Goal: Find specific page/section: Find specific page/section

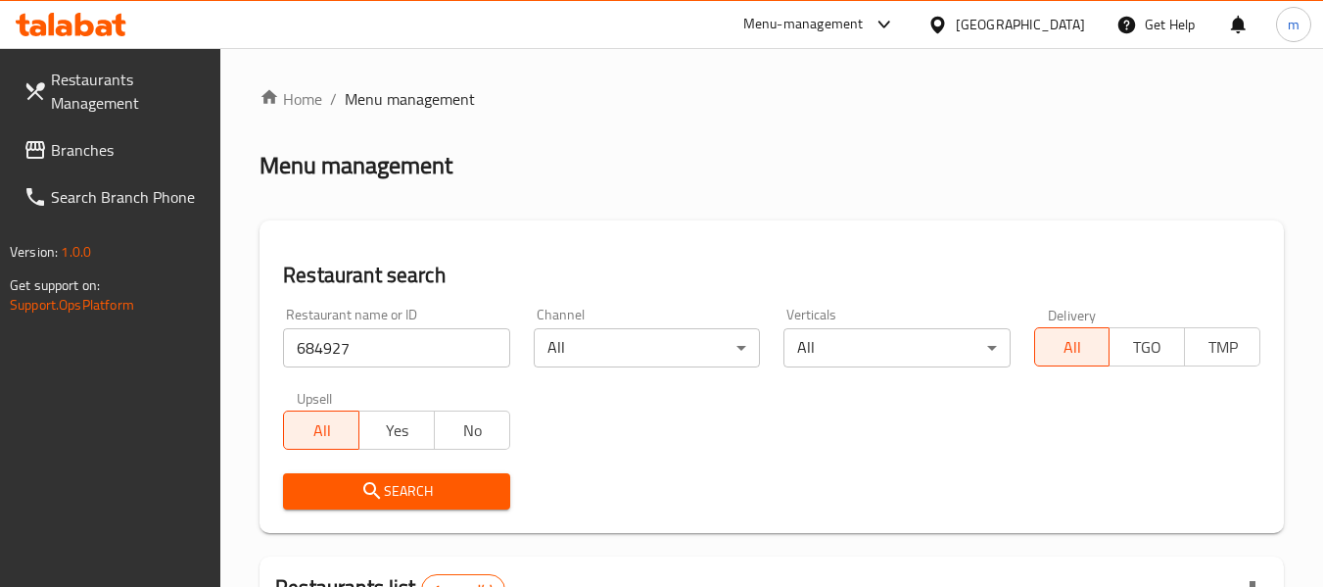
scroll to position [311, 0]
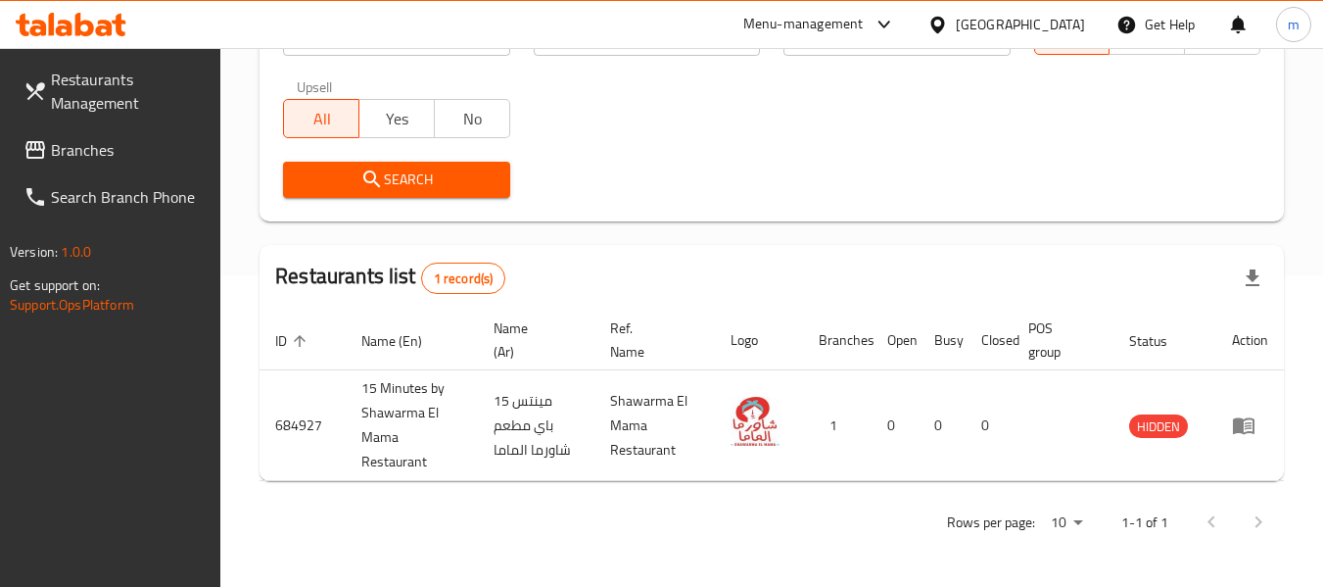
click at [1058, 29] on div "[GEOGRAPHIC_DATA]" at bounding box center [1020, 25] width 129 height 22
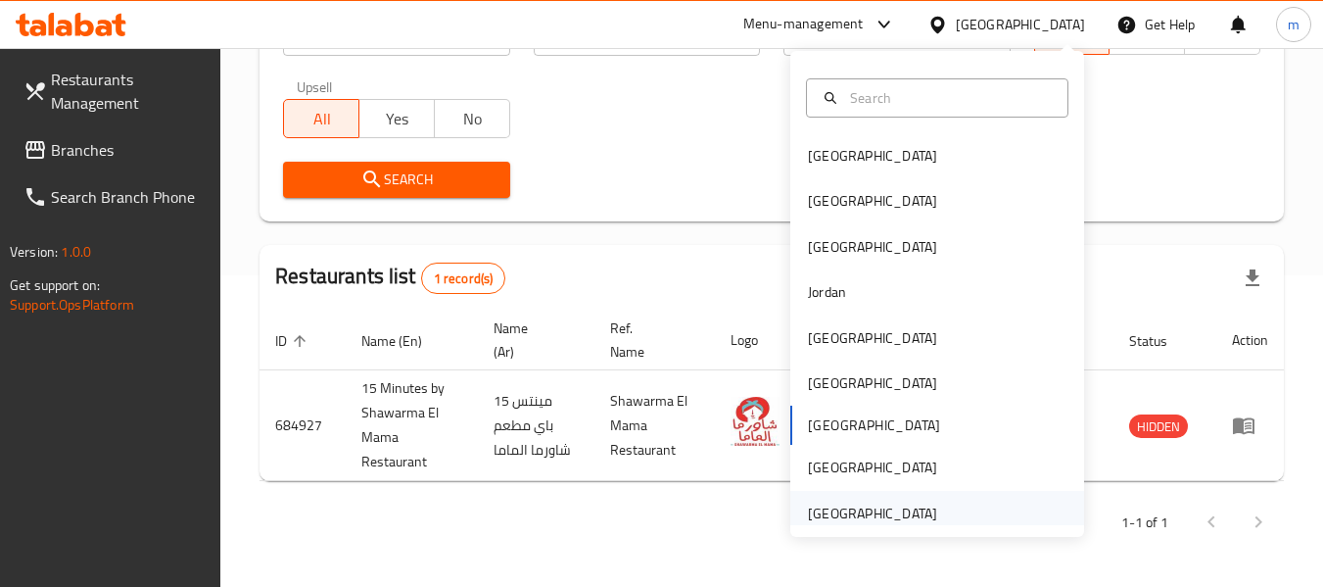
click at [858, 510] on div "[GEOGRAPHIC_DATA]" at bounding box center [872, 513] width 129 height 22
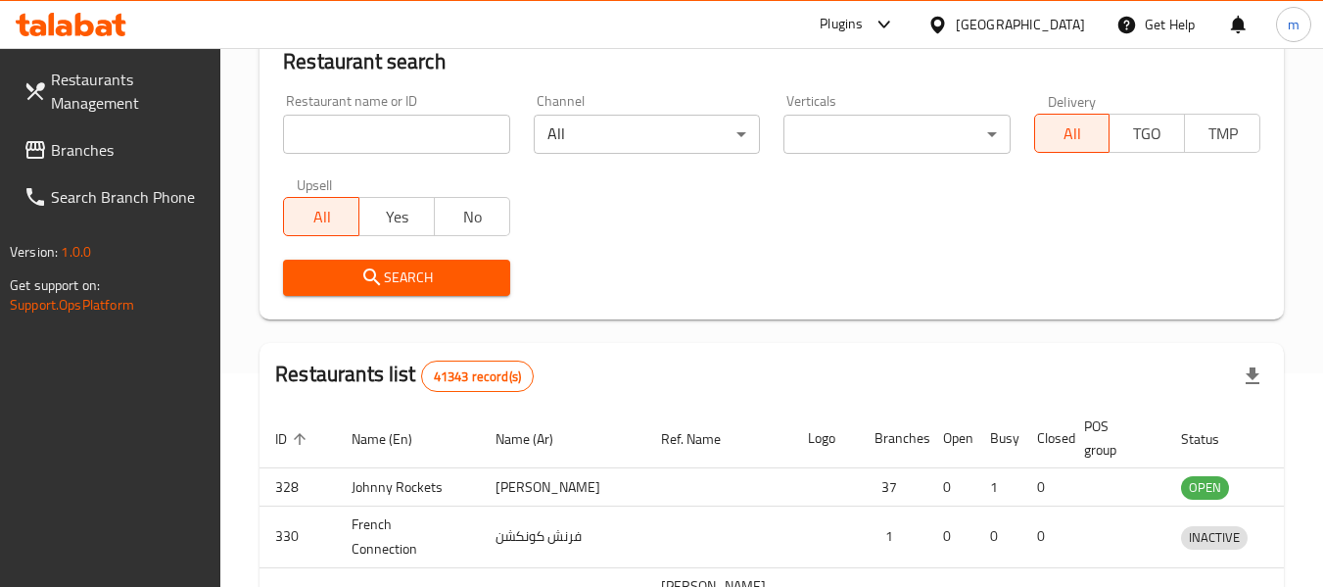
scroll to position [311, 0]
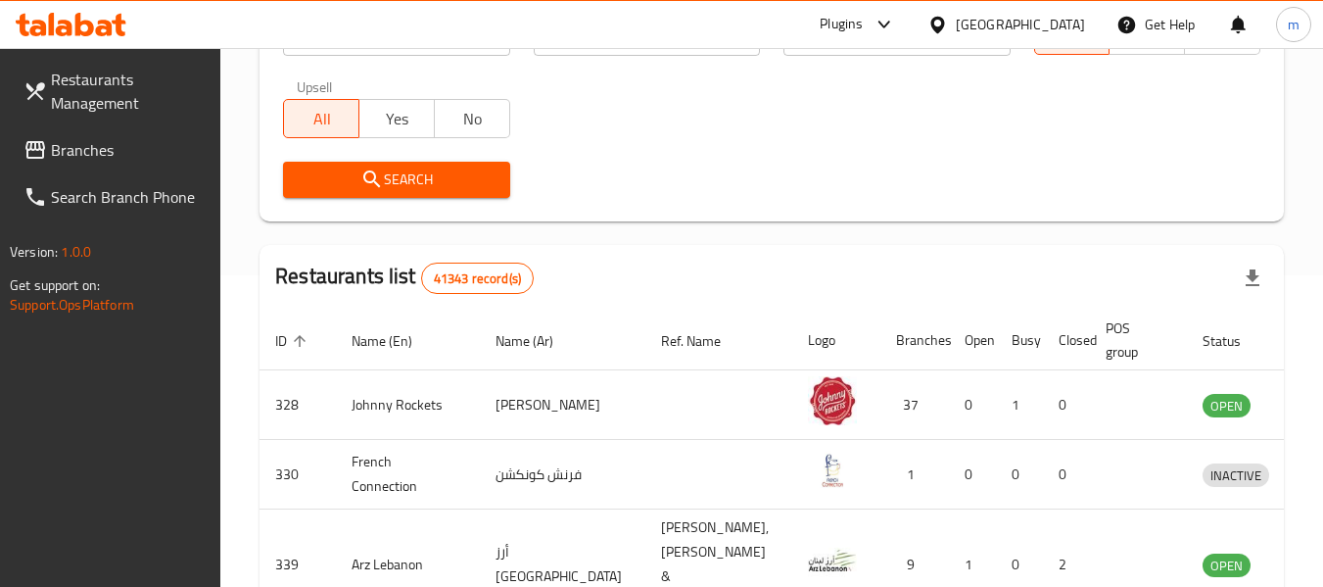
click at [62, 141] on span "Branches" at bounding box center [128, 150] width 155 height 24
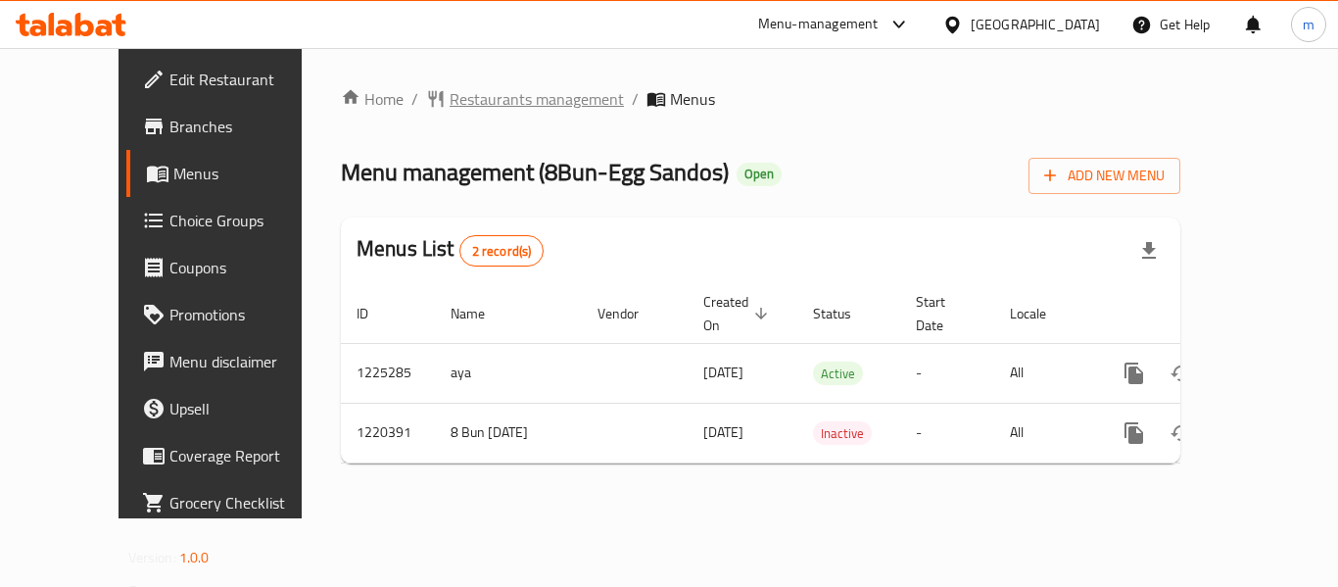
click at [450, 89] on span "Restaurants management" at bounding box center [537, 99] width 174 height 24
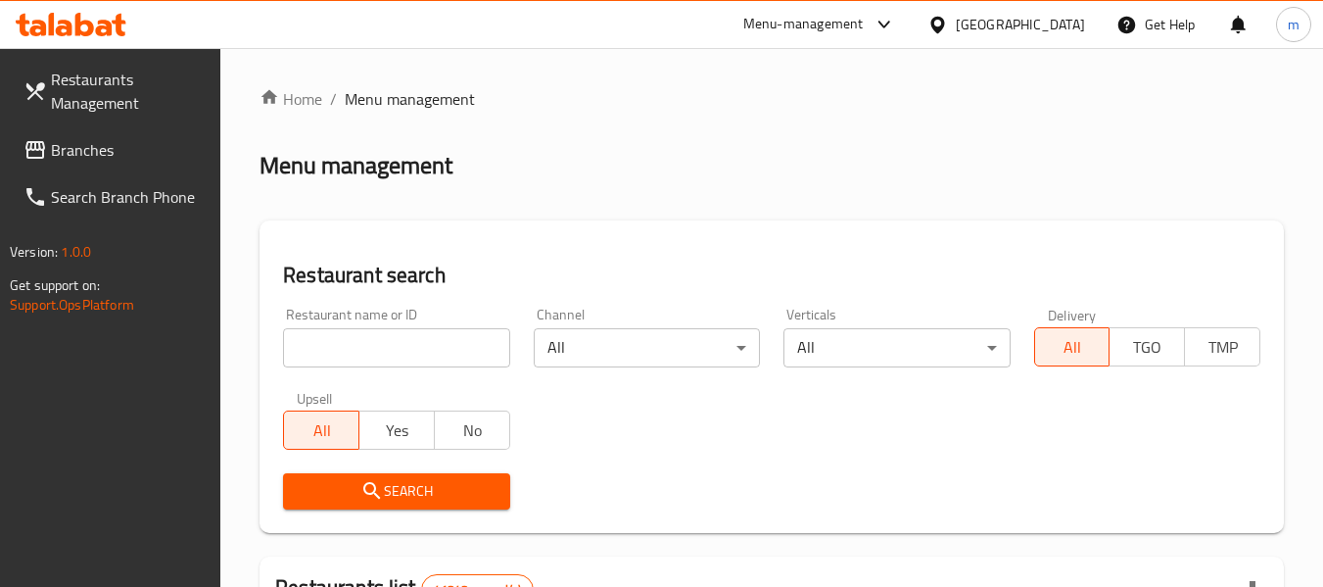
click at [439, 346] on input "search" at bounding box center [396, 347] width 226 height 39
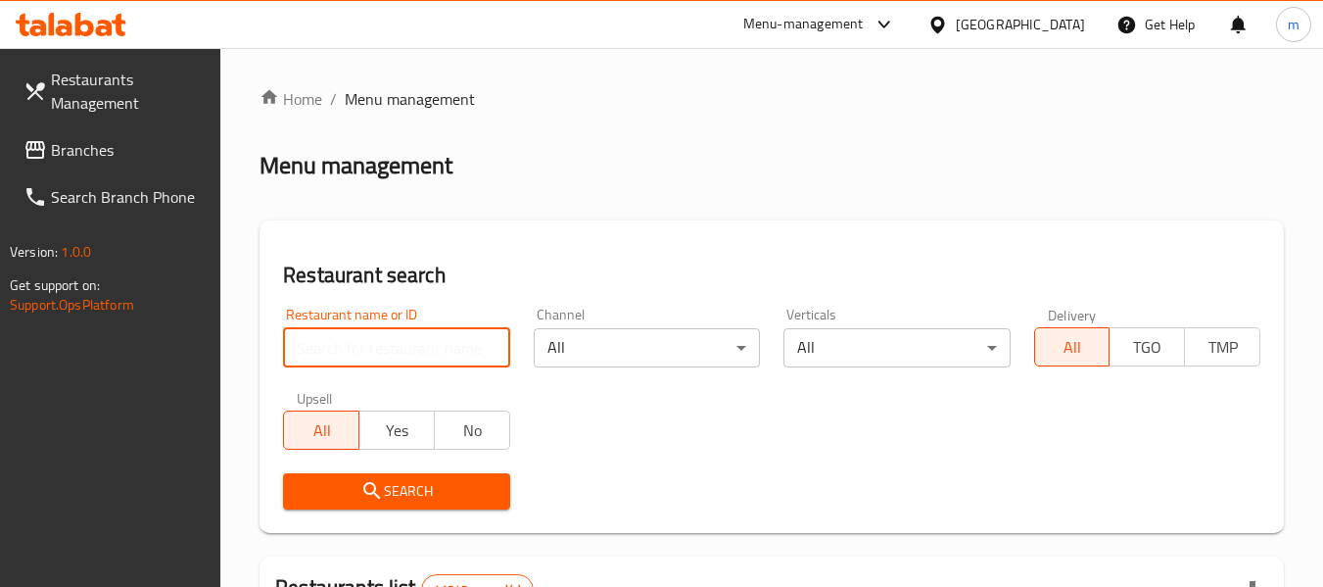
paste input "673352"
type input "673352"
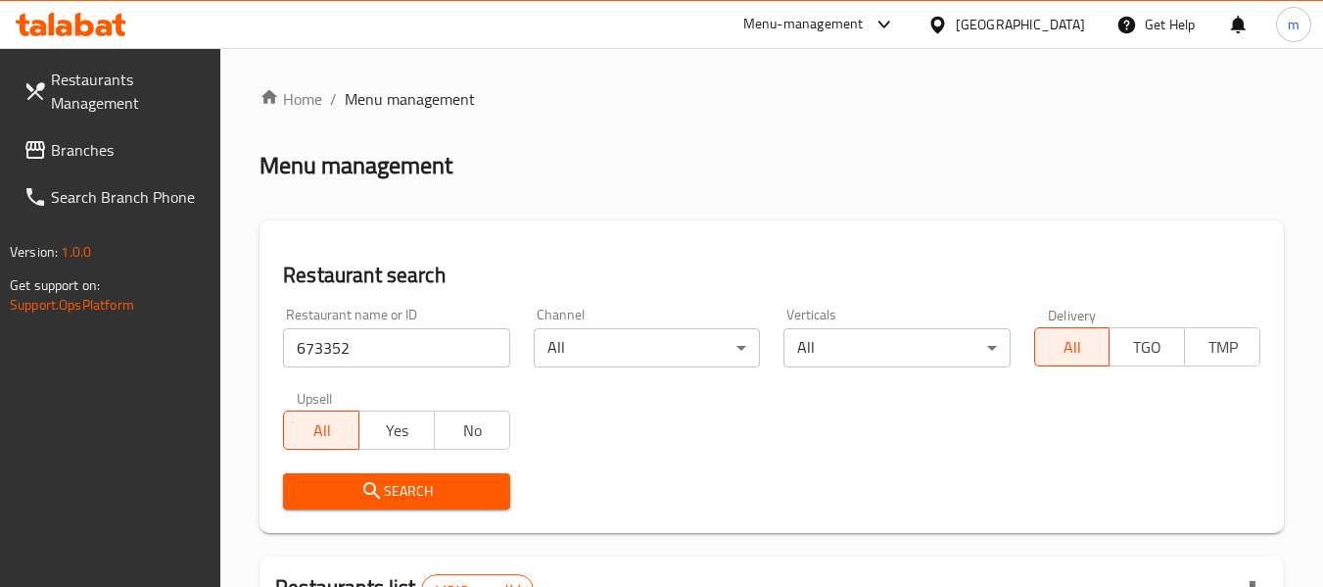
click at [445, 501] on span "Search" at bounding box center [396, 491] width 195 height 24
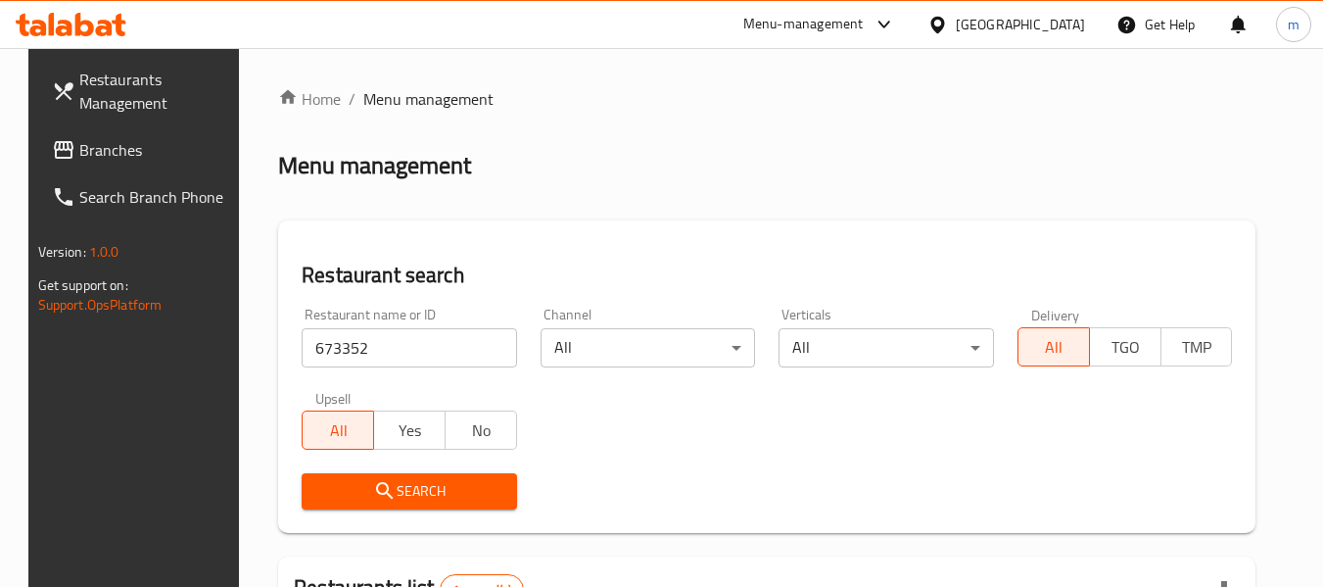
click at [1008, 33] on div "United Arab Emirates" at bounding box center [1020, 25] width 129 height 22
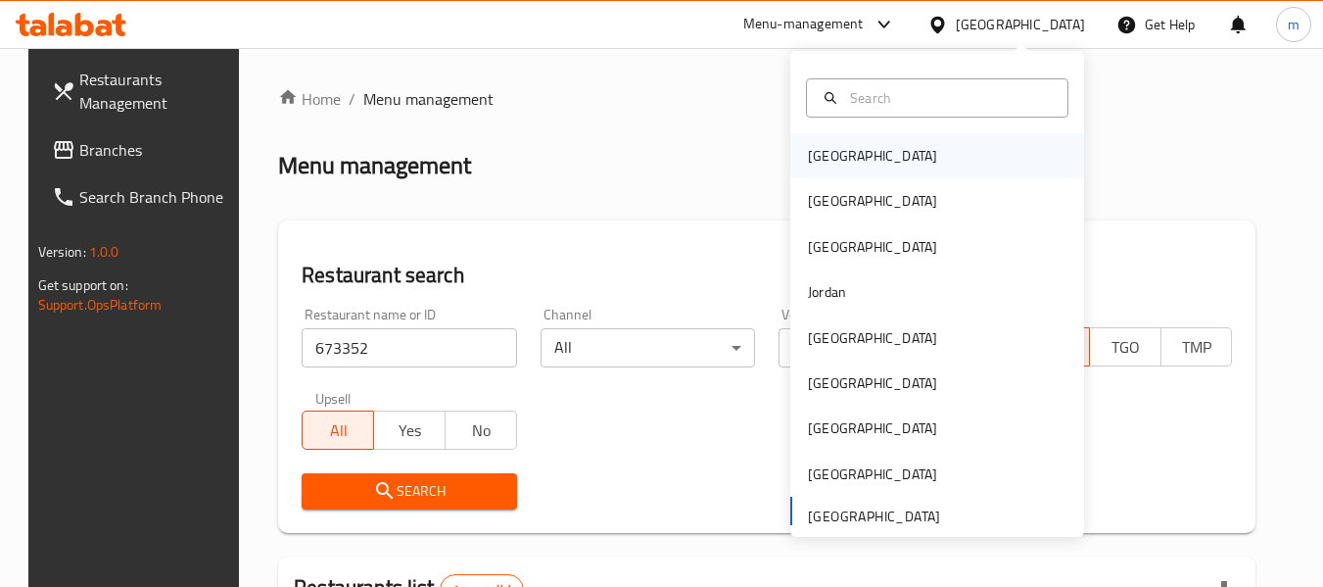
click at [853, 159] on div "[GEOGRAPHIC_DATA]" at bounding box center [872, 155] width 161 height 45
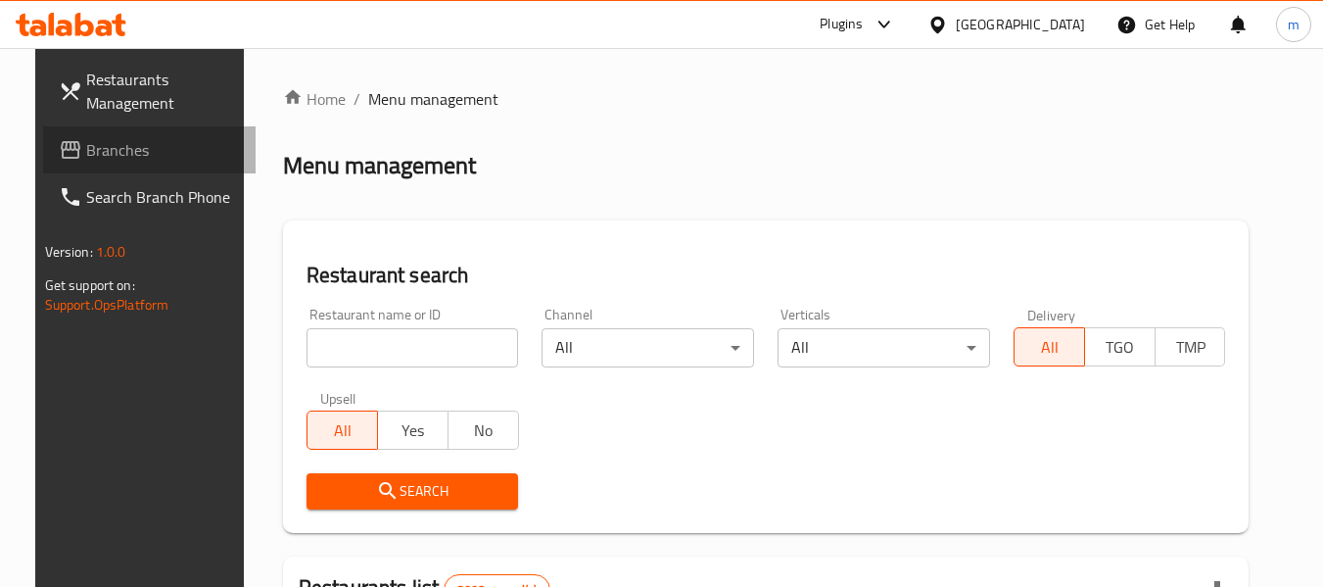
click at [86, 161] on span "Branches" at bounding box center [163, 150] width 155 height 24
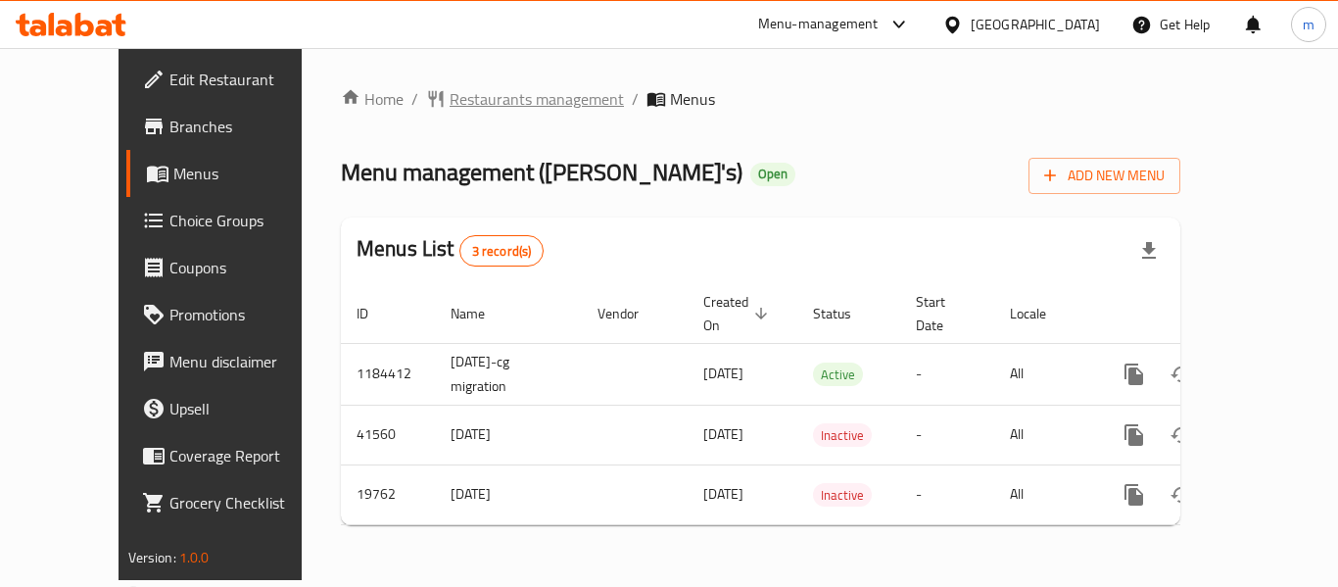
click at [450, 108] on span "Restaurants management" at bounding box center [537, 99] width 174 height 24
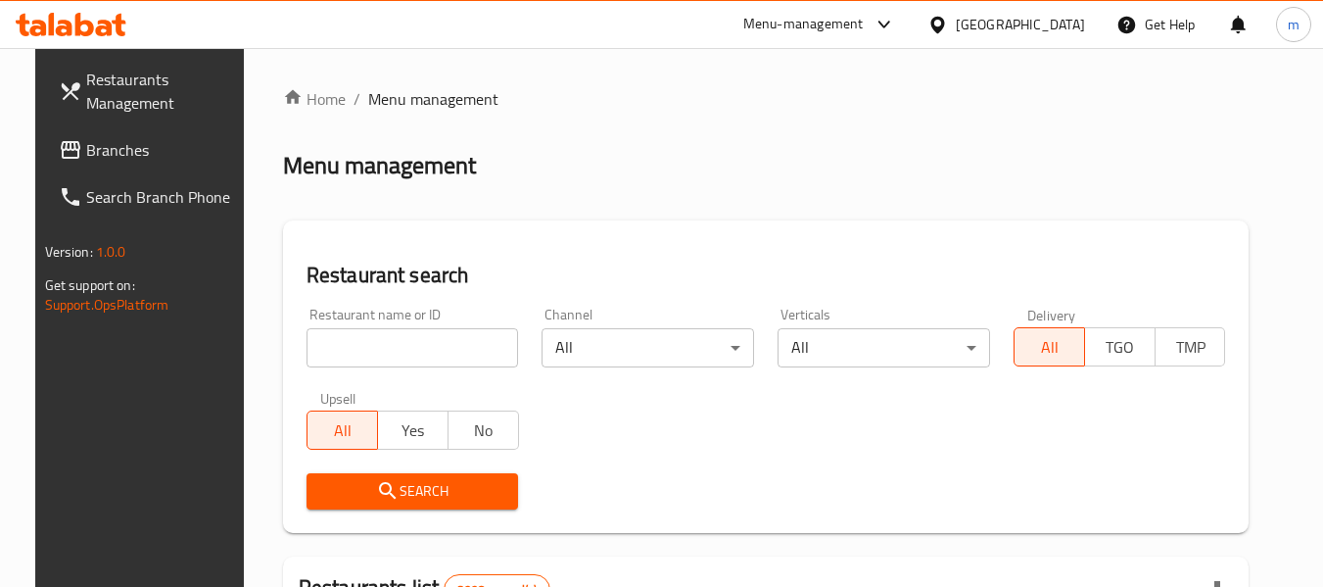
click at [413, 340] on input "search" at bounding box center [413, 347] width 213 height 39
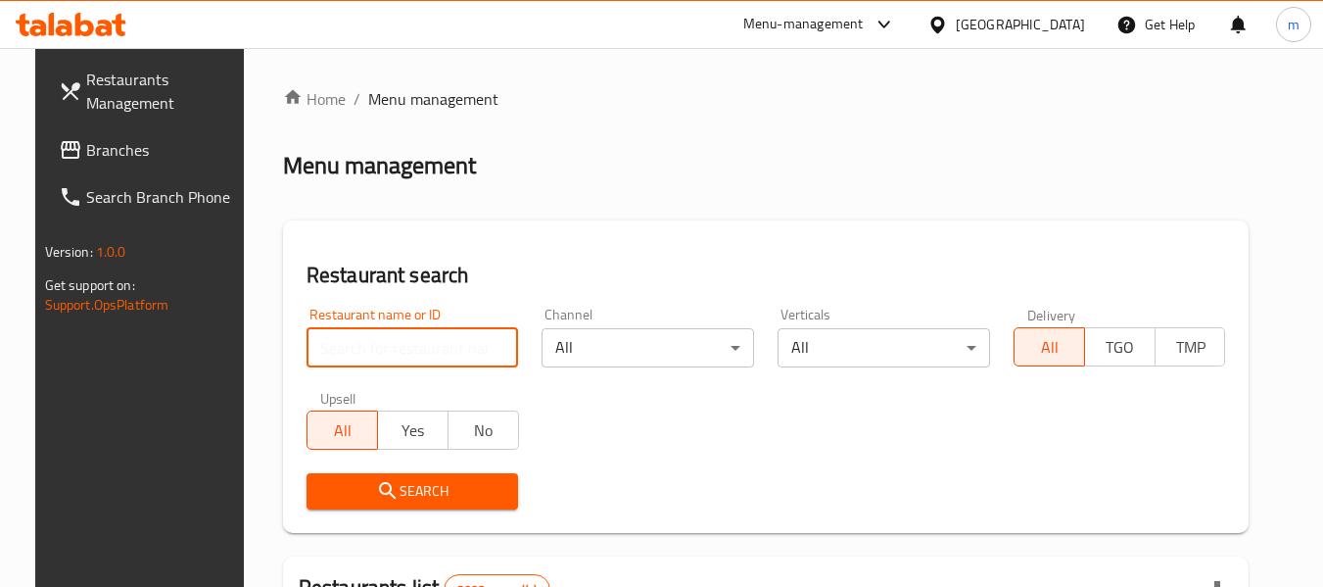
paste input "10548"
click button "Search" at bounding box center [413, 491] width 213 height 36
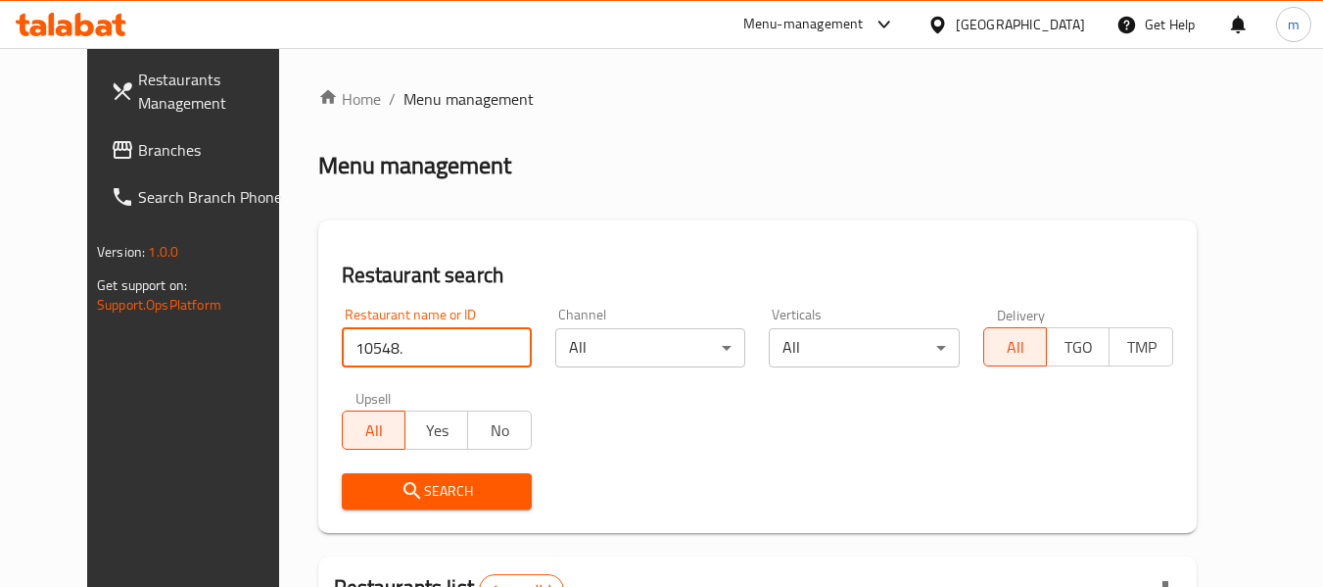
scroll to position [270, 0]
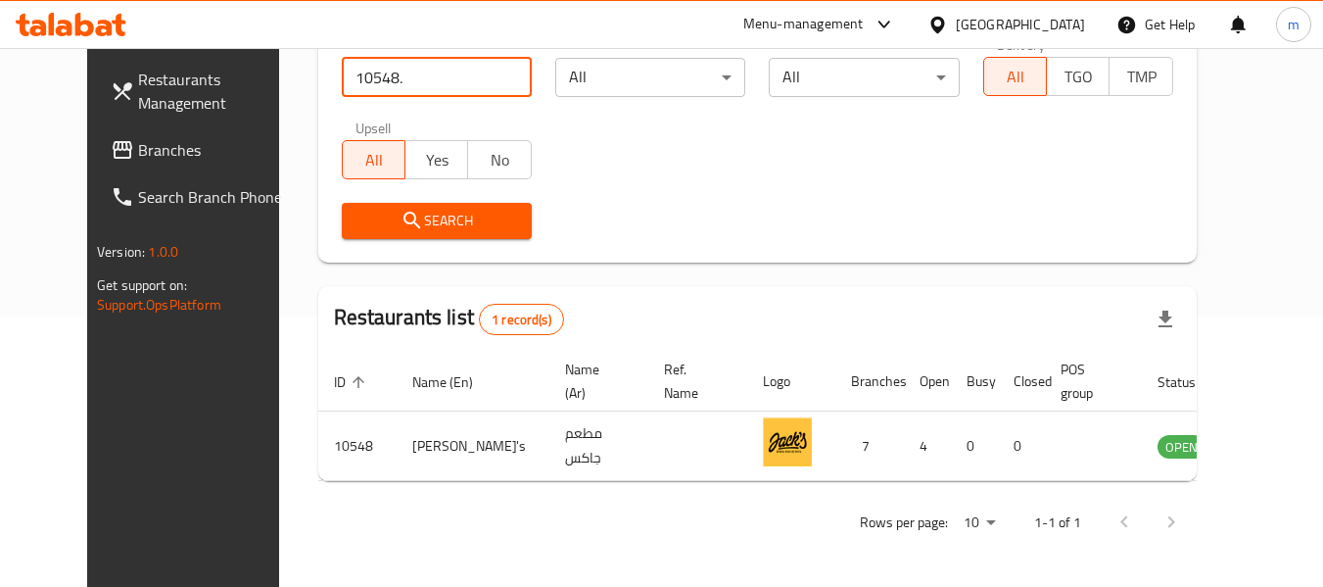
type input "10548."
